Goal: Check status: Check status

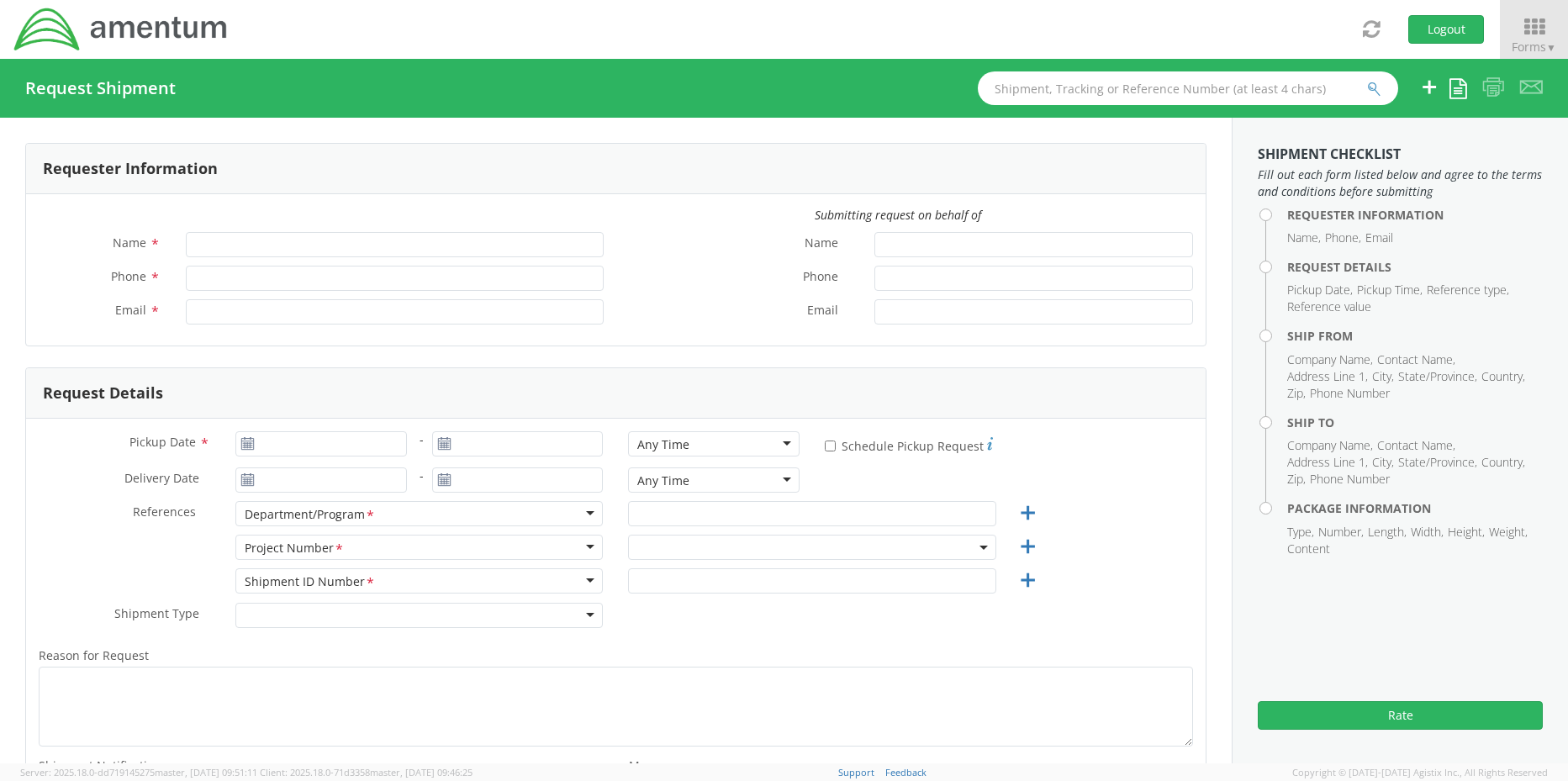
type input "[PERSON_NAME]"
type input "+1-817-647-5013"
type input "rebecca.thorstenson@amentum.com"
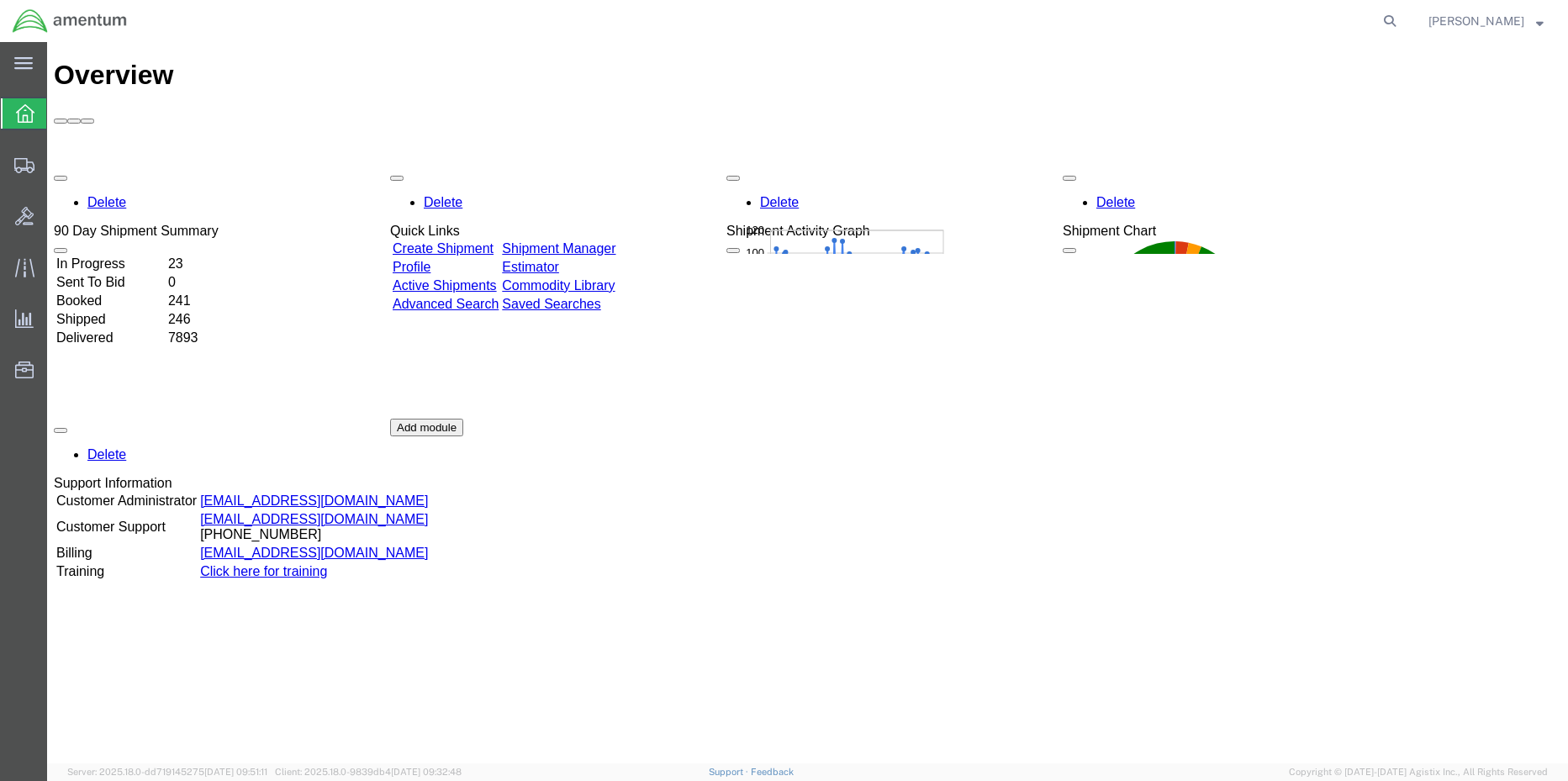
click at [631, 166] on div "Delete 90 Day Shipment Summary In Progress 23 Sent To Bid 0 Booked 241 Shipped …" at bounding box center [807, 418] width 1507 height 504
click at [599, 166] on div "Delete 90 Day Shipment Summary In Progress 23 Sent To Bid 0 Booked 241 Shipped …" at bounding box center [807, 418] width 1507 height 504
click at [615, 241] on link "Shipment Manager" at bounding box center [558, 248] width 114 height 14
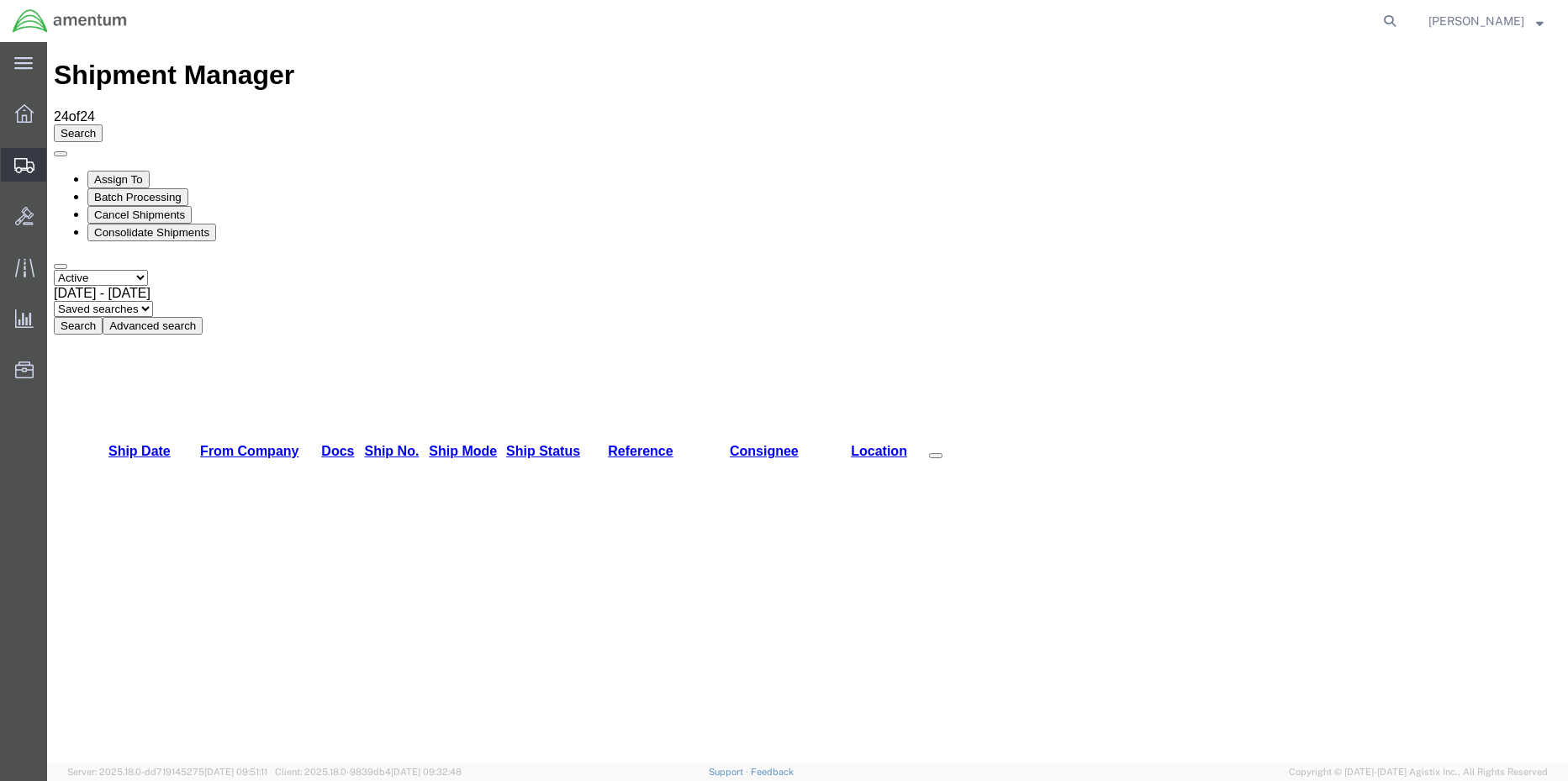
click at [0, 0] on span "Shipment Manager" at bounding box center [0, 0] width 0 height 0
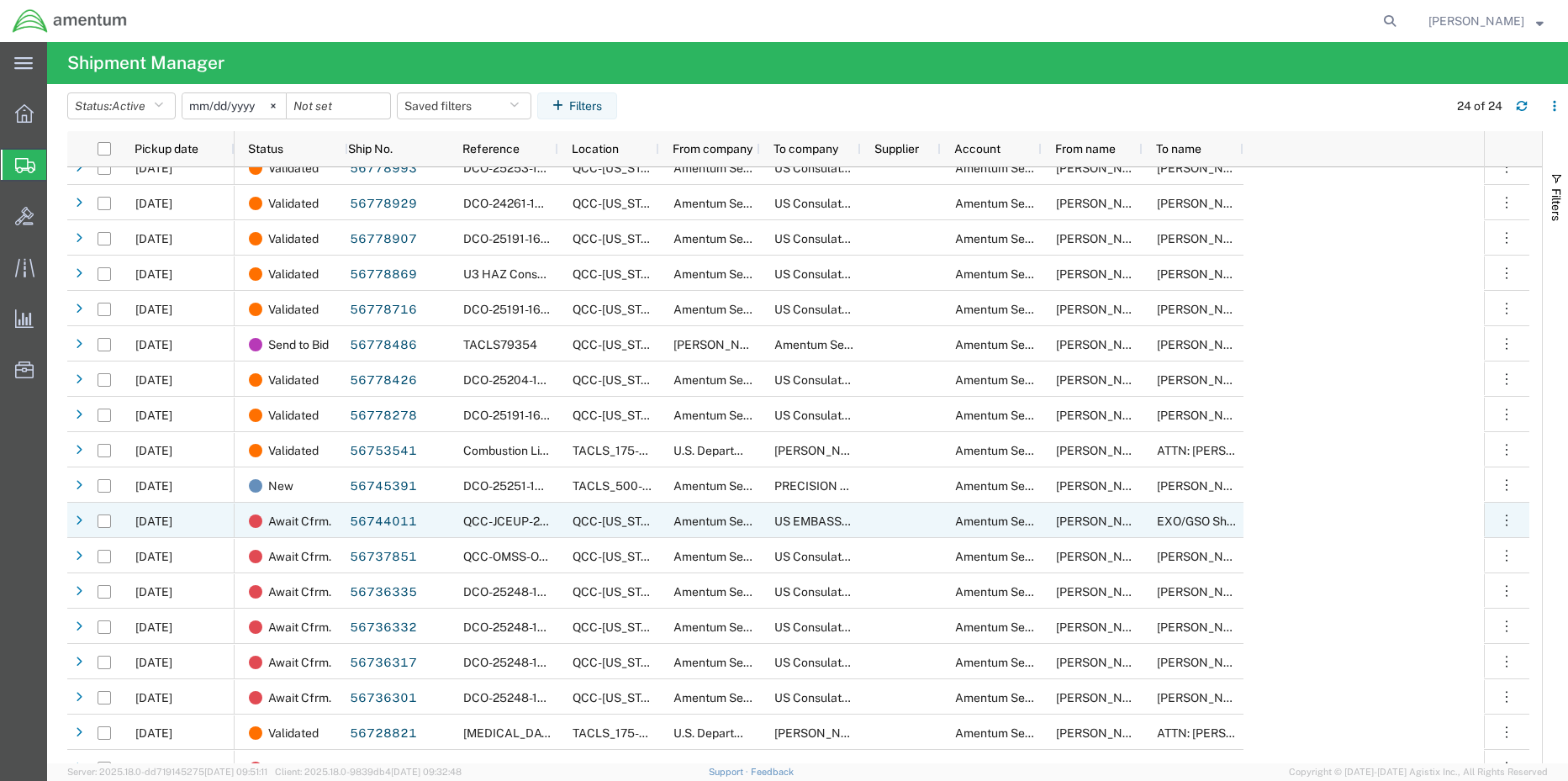
scroll to position [251, 0]
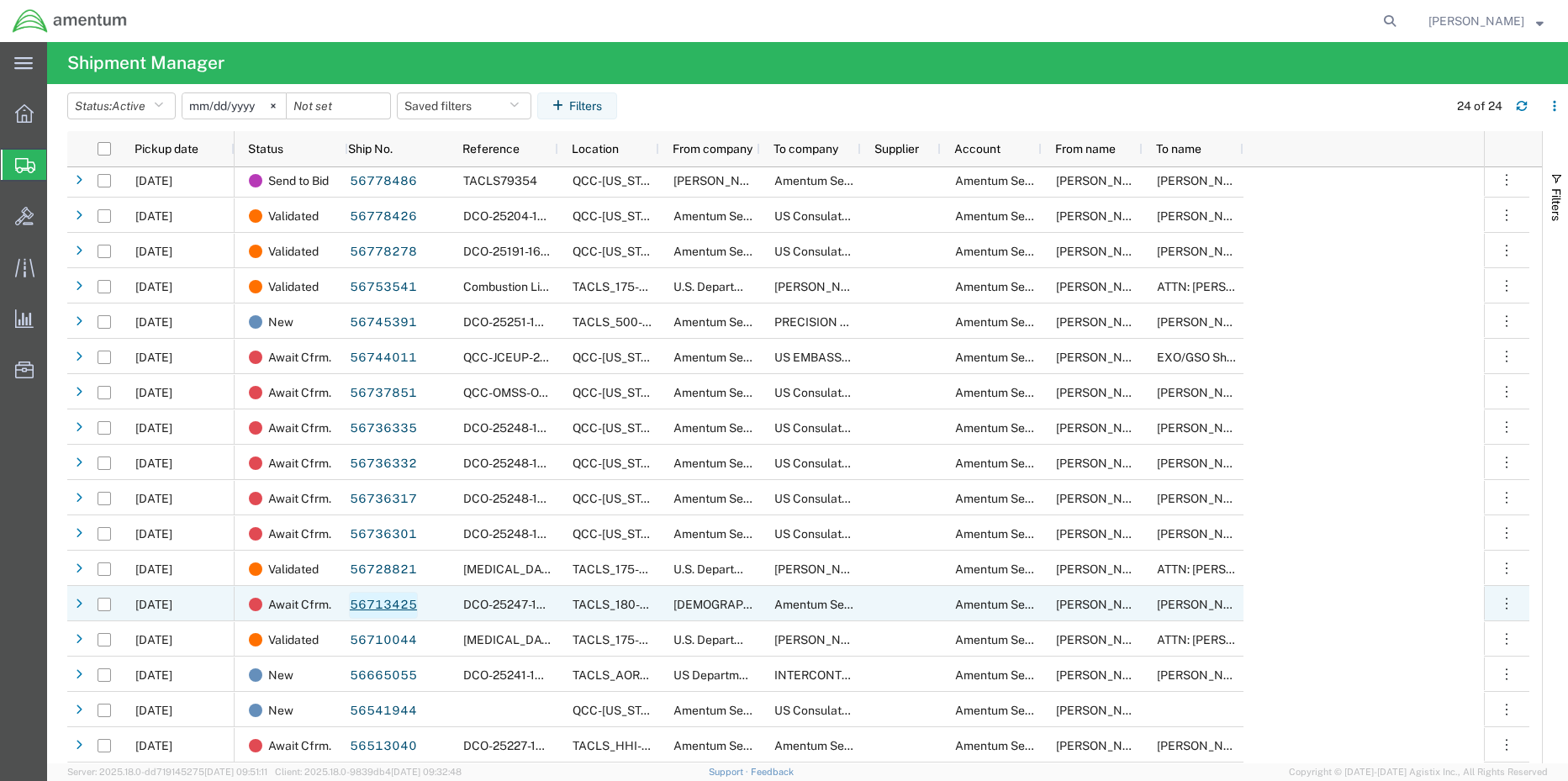
click at [392, 604] on link "56713425" at bounding box center [383, 605] width 69 height 27
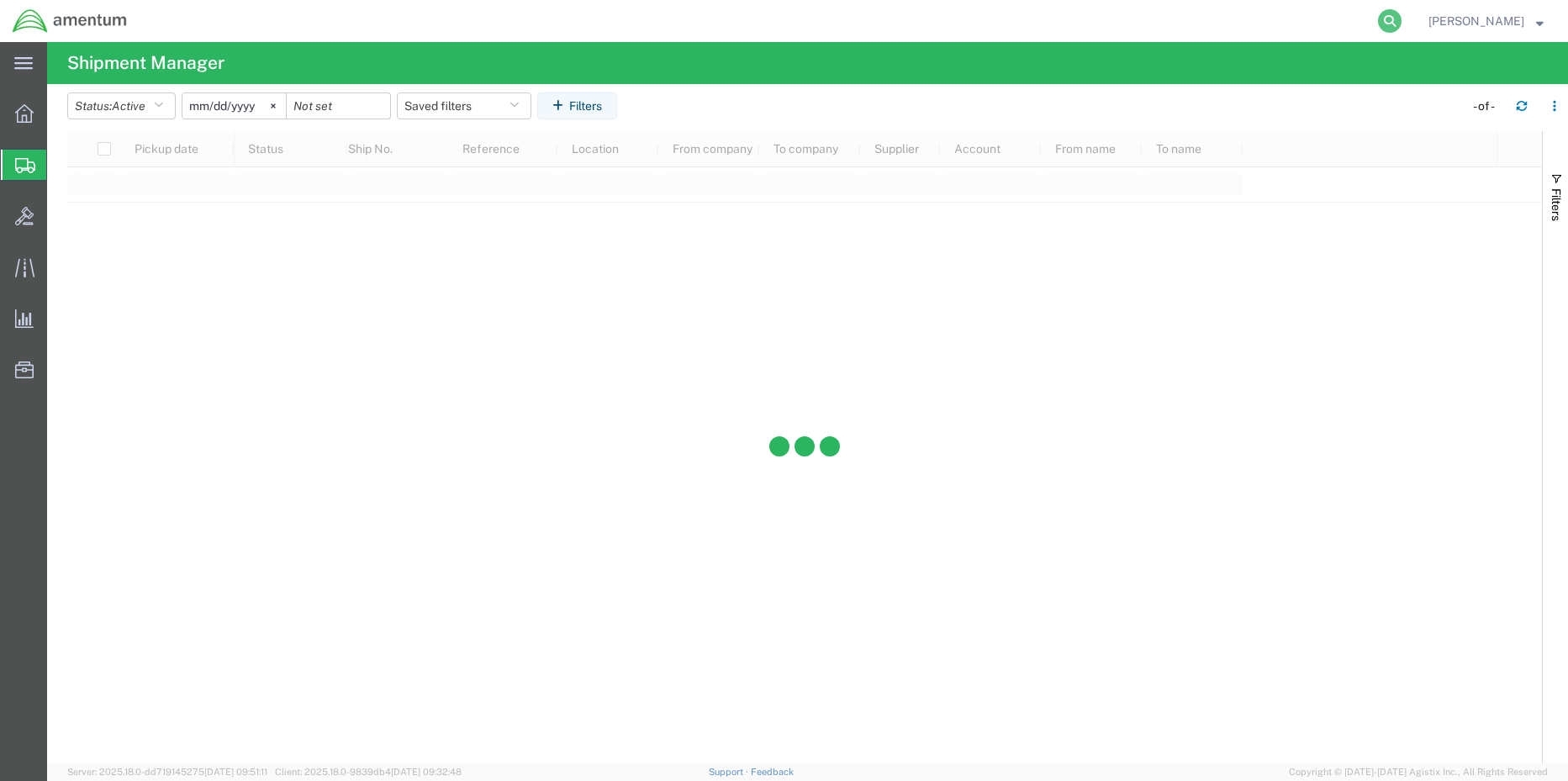
click at [1378, 18] on icon at bounding box center [1389, 21] width 23 height 23
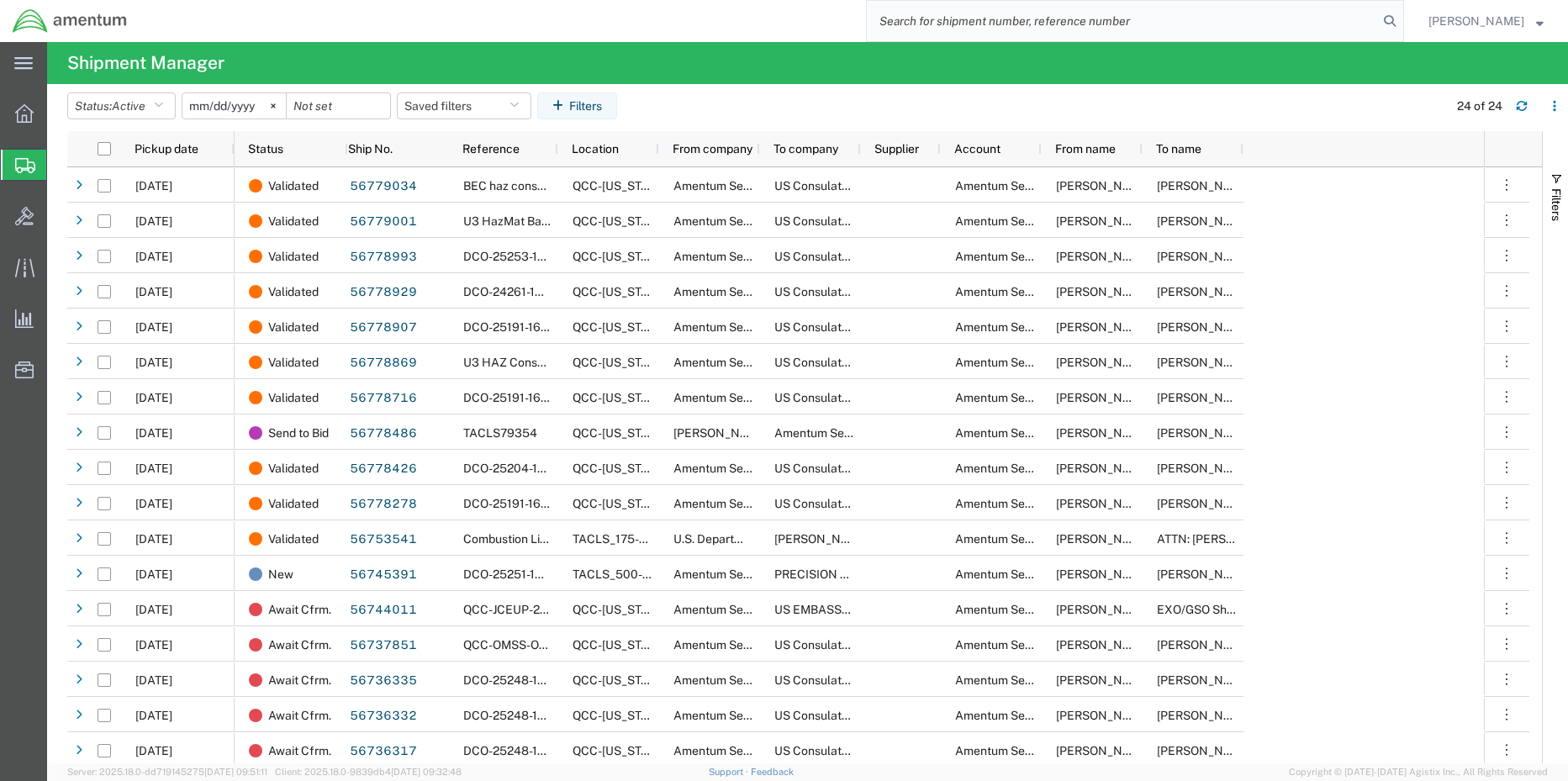
click at [1207, 18] on input "search" at bounding box center [1123, 21] width 511 height 40
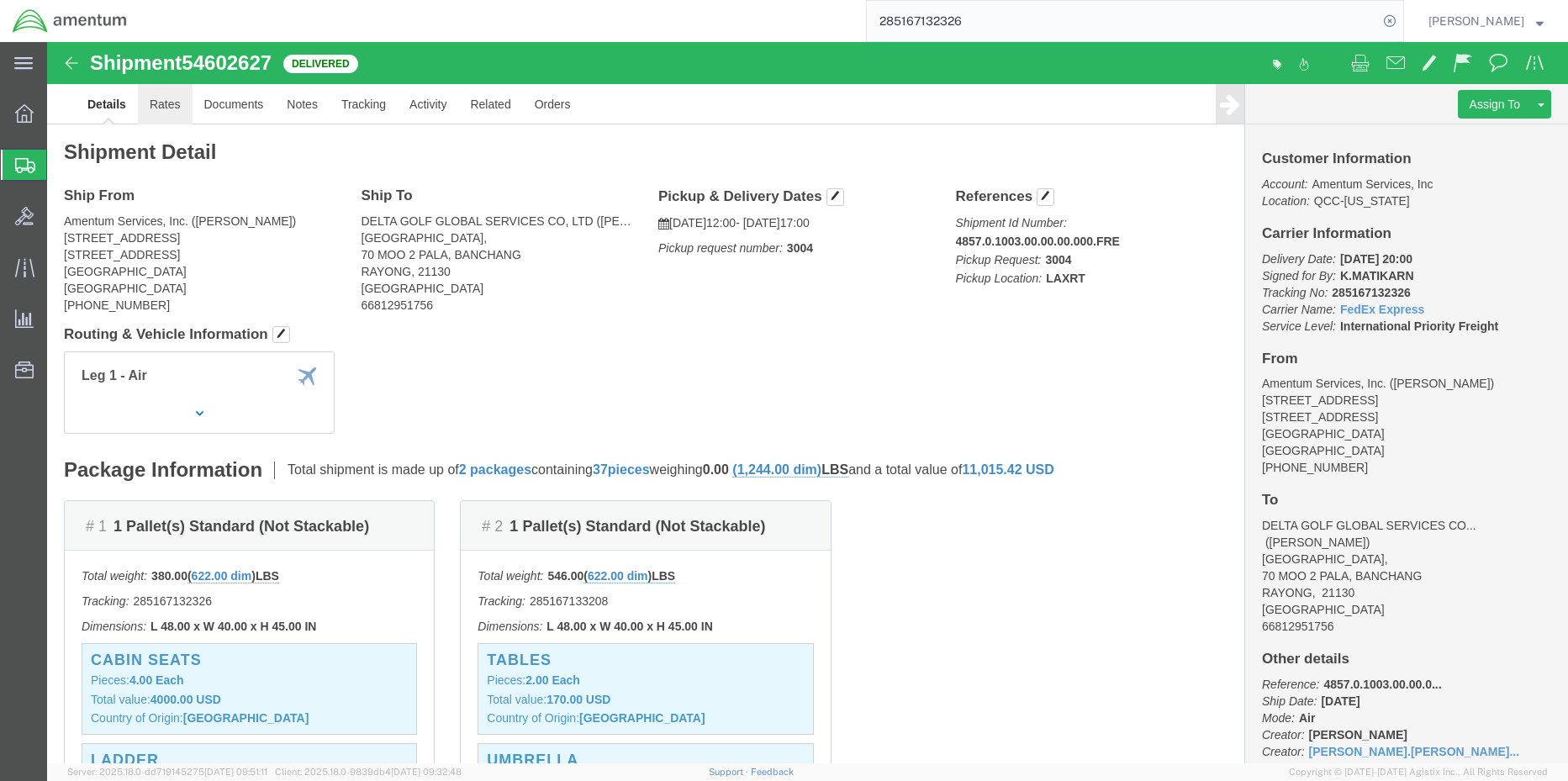
click link "Rates"
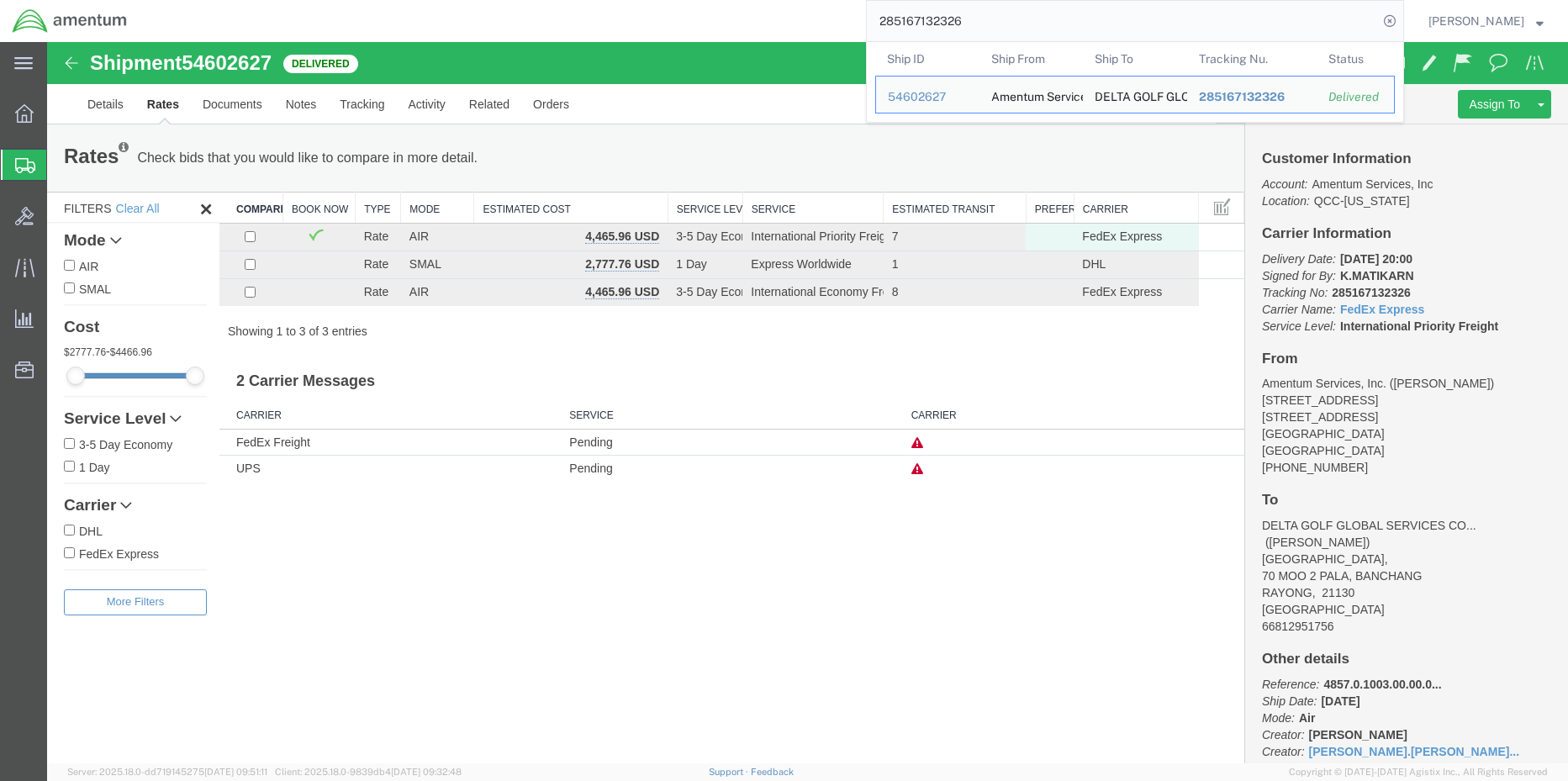
drag, startPoint x: 961, startPoint y: 12, endPoint x: 789, endPoint y: 24, distance: 172.4
click at [789, 24] on div "285167132326 Ship ID Ship From Ship To Tracking Nu. Status Ship ID 54602627 Shi…" at bounding box center [771, 21] width 1264 height 42
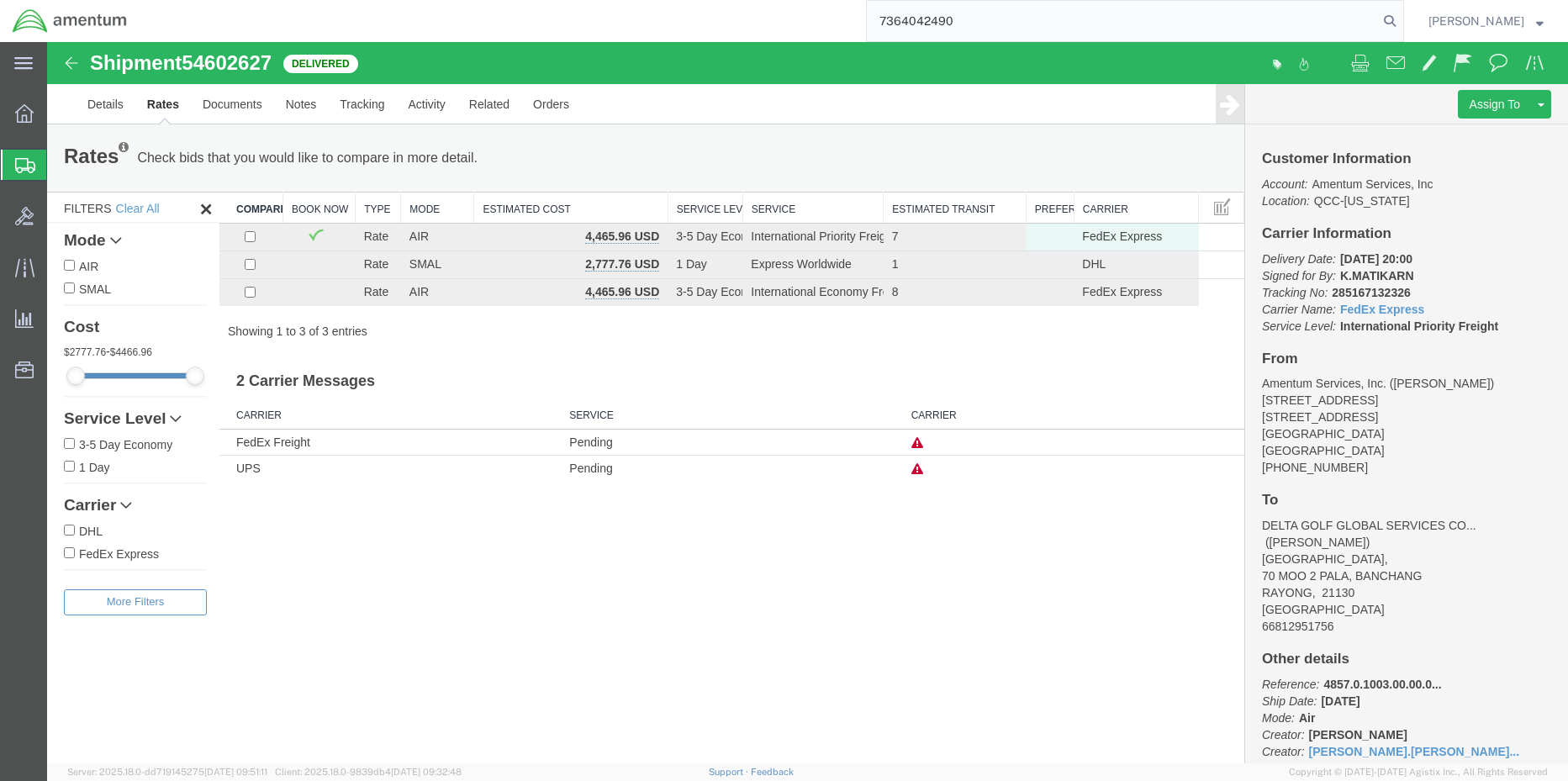
type input "7364042490"
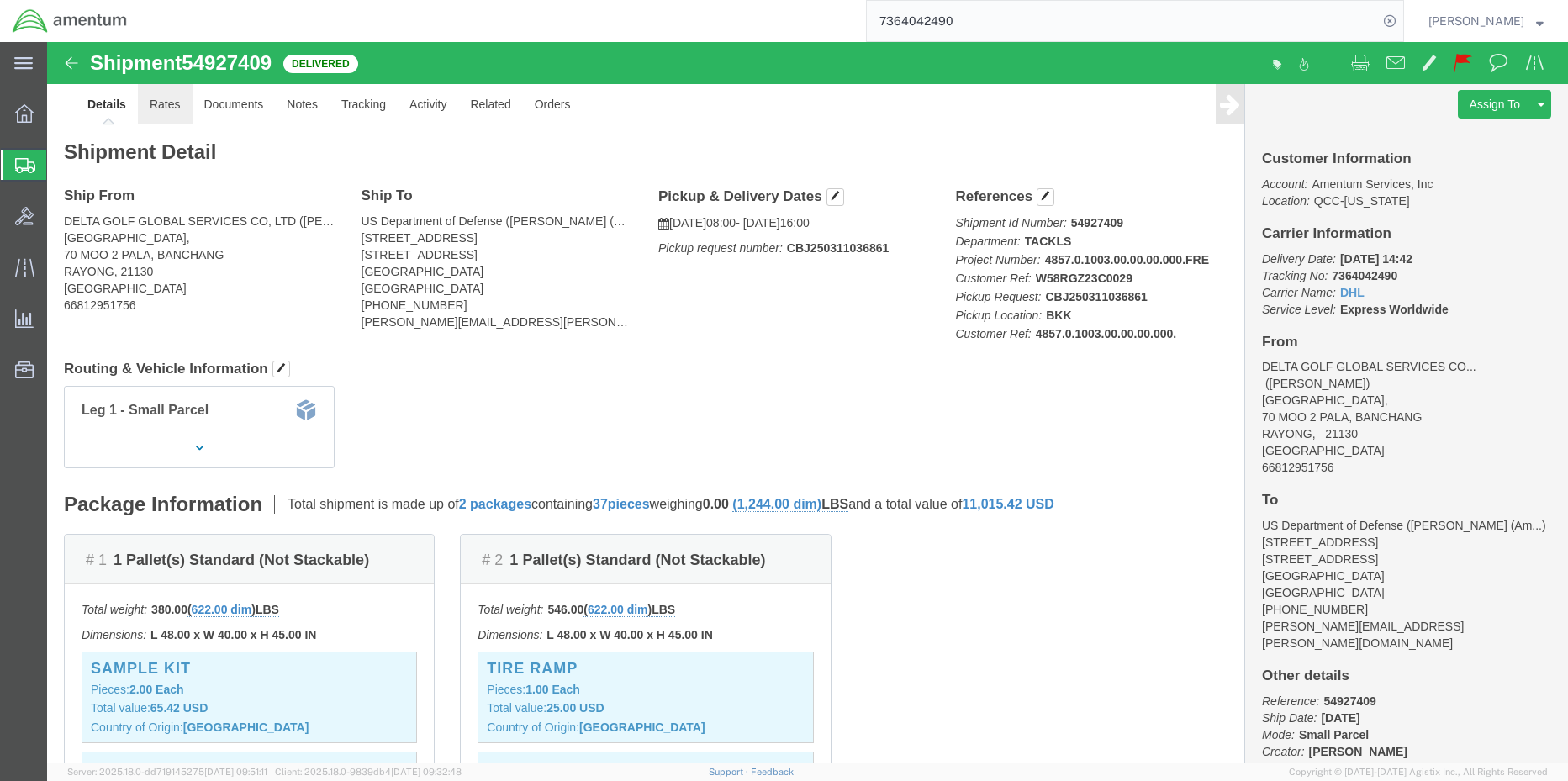
click link "Rates"
